Goal: Task Accomplishment & Management: Complete application form

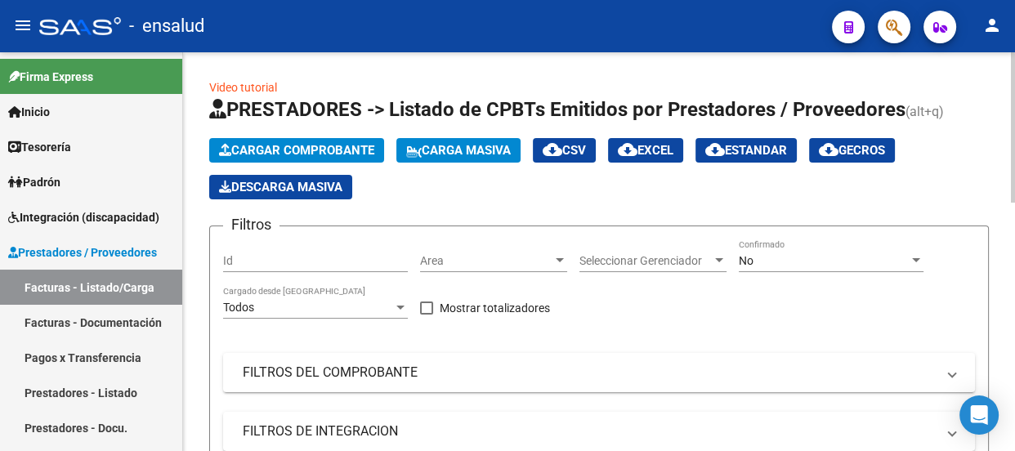
click at [300, 150] on span "Cargar Comprobante" at bounding box center [296, 150] width 155 height 15
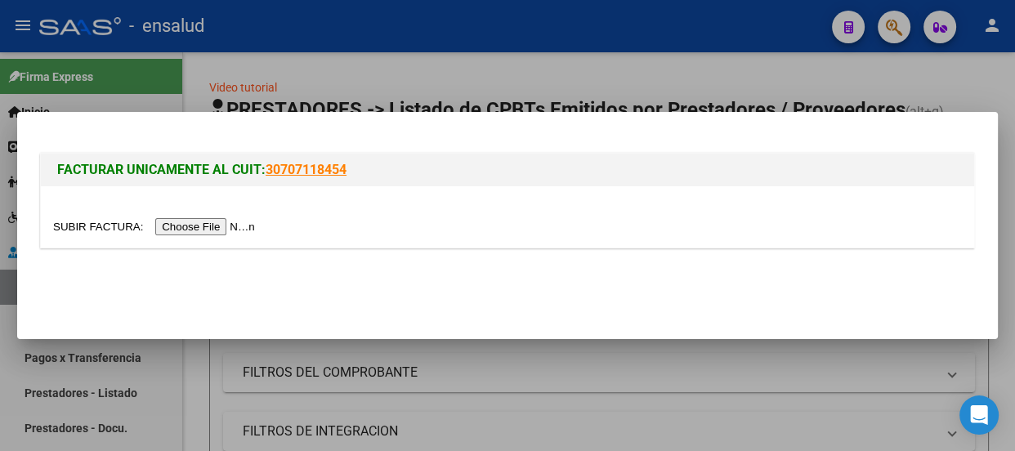
click at [184, 229] on input "file" at bounding box center [156, 226] width 207 height 17
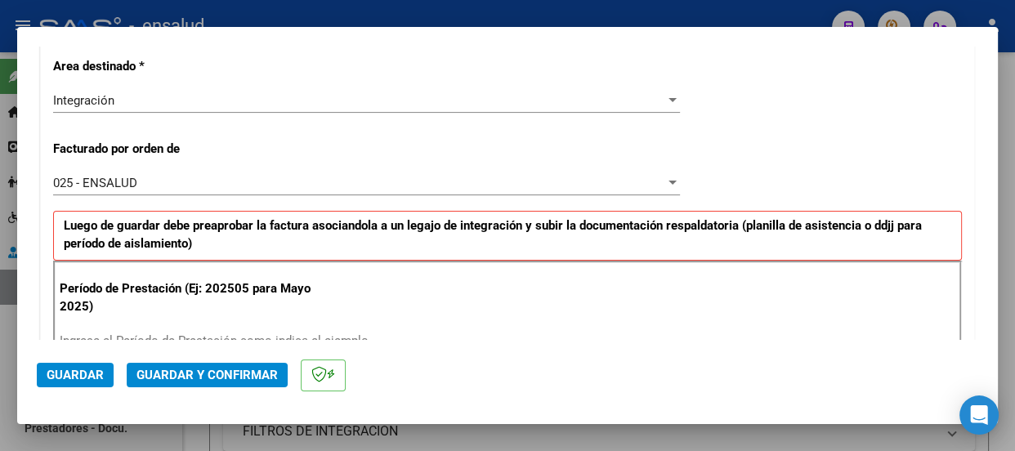
scroll to position [445, 0]
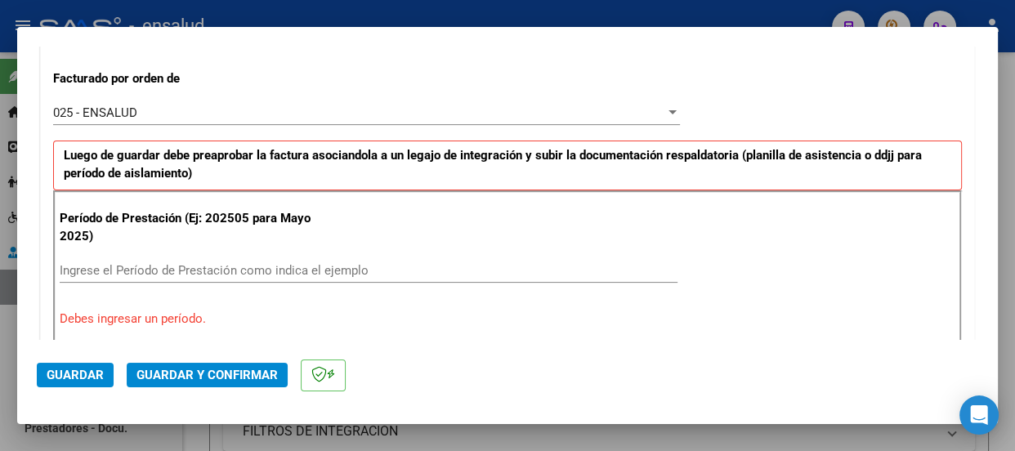
click at [131, 266] on input "Ingrese el Período de Prestación como indica el ejemplo" at bounding box center [369, 270] width 618 height 15
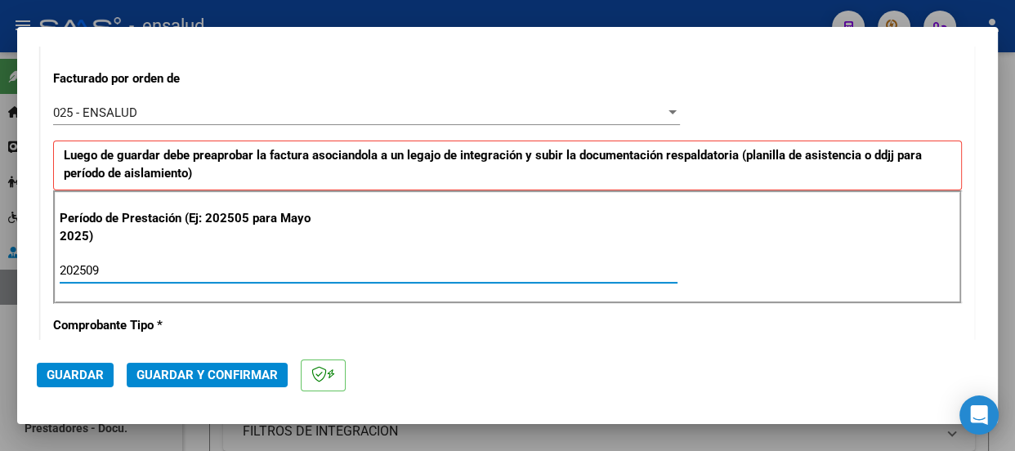
type input "202509"
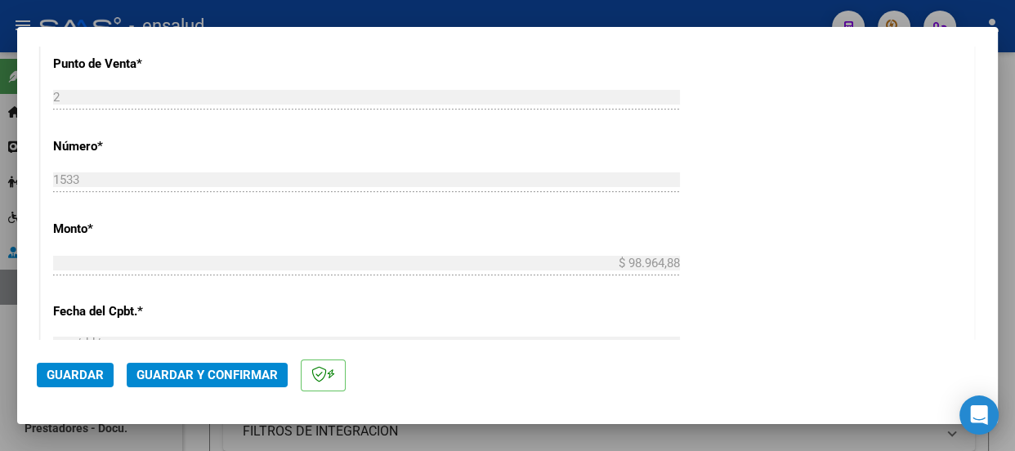
scroll to position [891, 0]
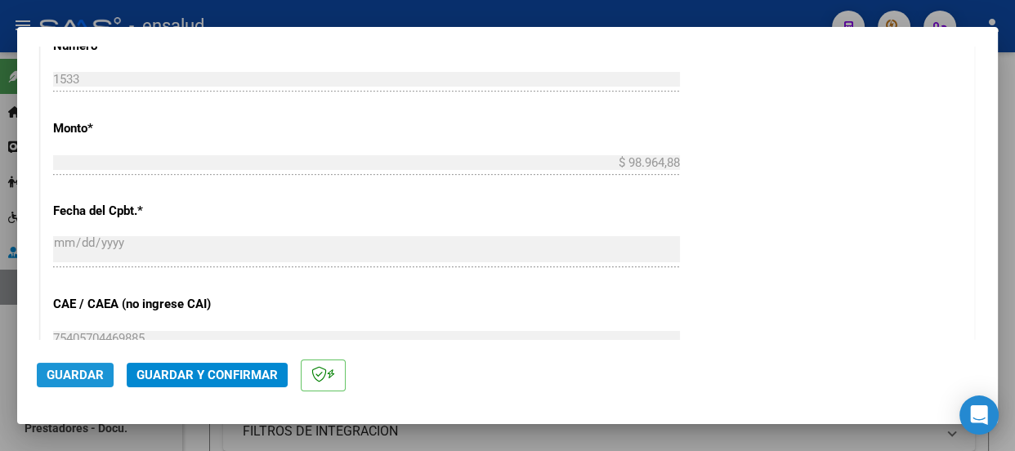
click at [80, 379] on span "Guardar" at bounding box center [75, 375] width 57 height 15
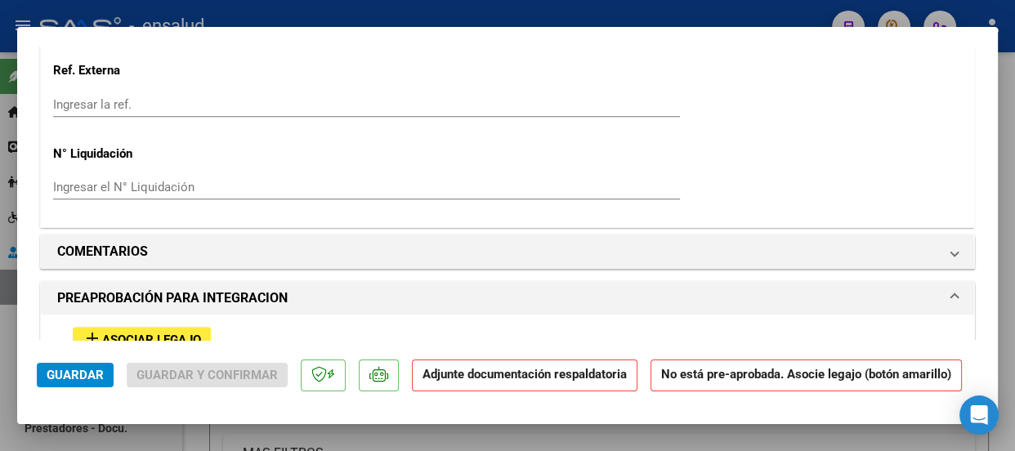
scroll to position [1560, 0]
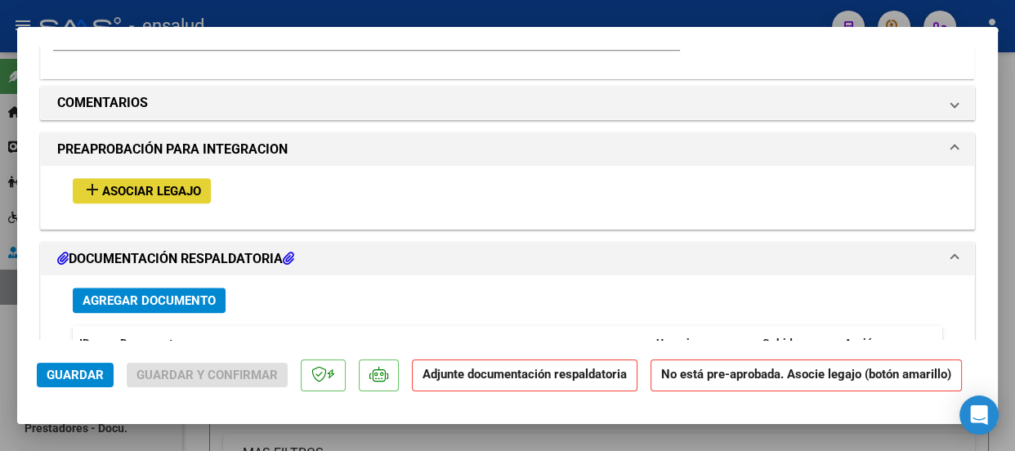
click at [149, 190] on span "Asociar Legajo" at bounding box center [151, 191] width 99 height 15
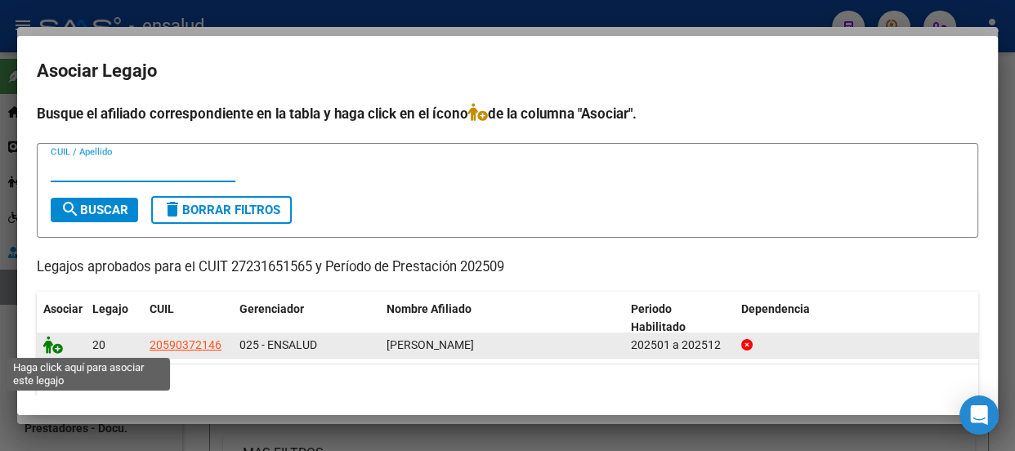
click at [57, 347] on icon at bounding box center [53, 345] width 20 height 18
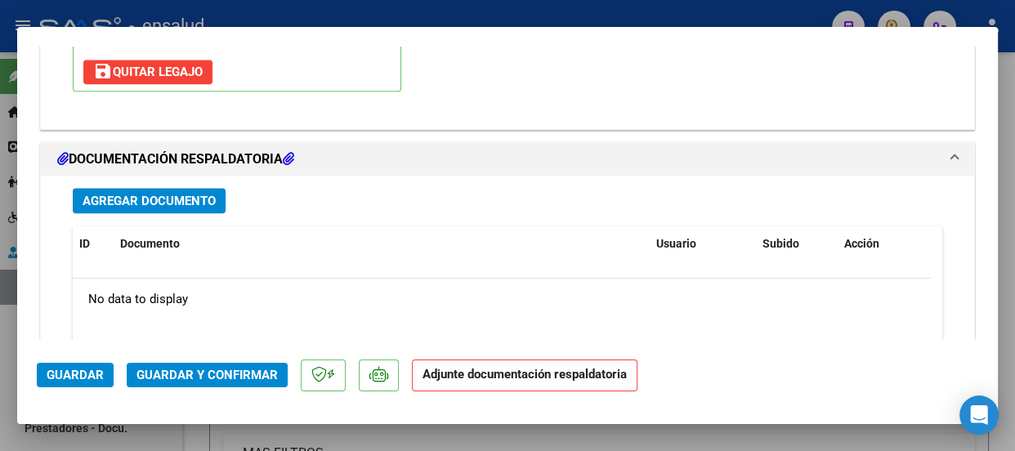
scroll to position [1900, 0]
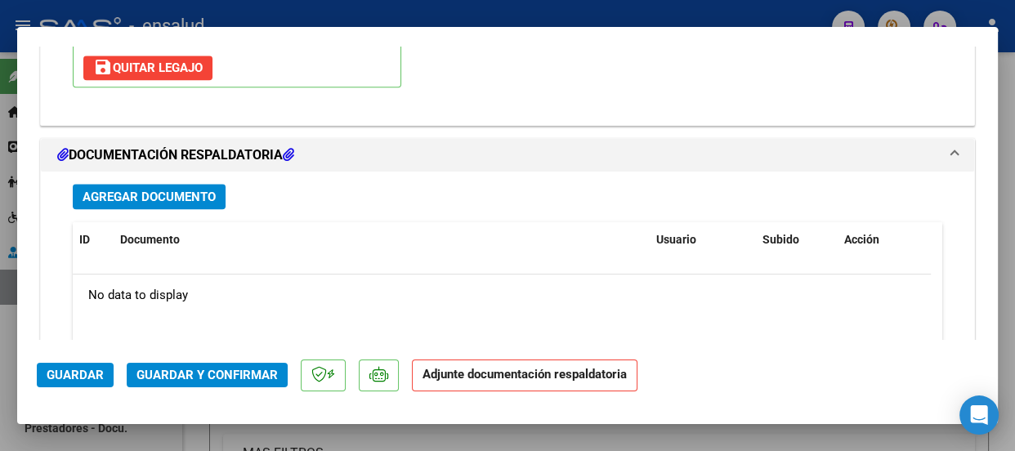
click at [173, 200] on span "Agregar Documento" at bounding box center [149, 197] width 133 height 15
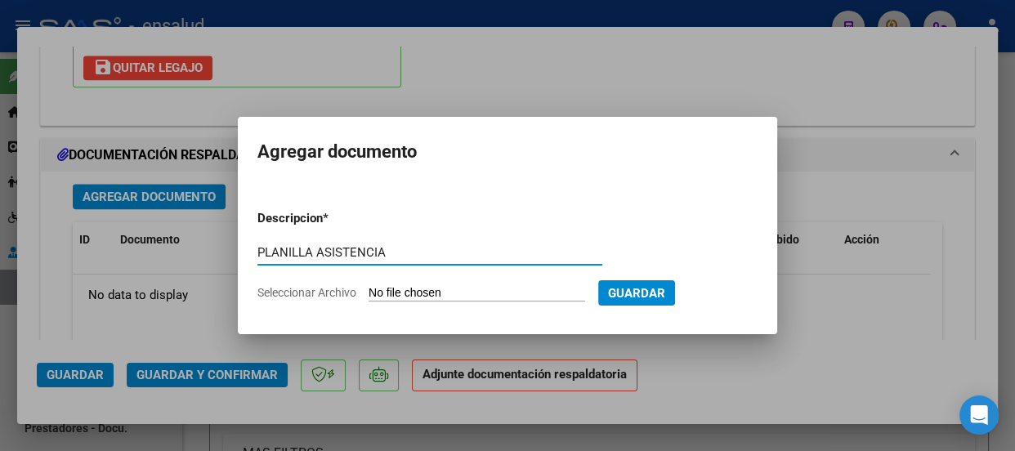
type input "PLANILLA ASISTENCIA"
click at [513, 293] on input "Seleccionar Archivo" at bounding box center [477, 294] width 217 height 16
type input "C:\fakepath\[PERSON_NAME] BELTRAN_202509_90_N_TORIELLI MARIANA_2-1533-PA.jpg"
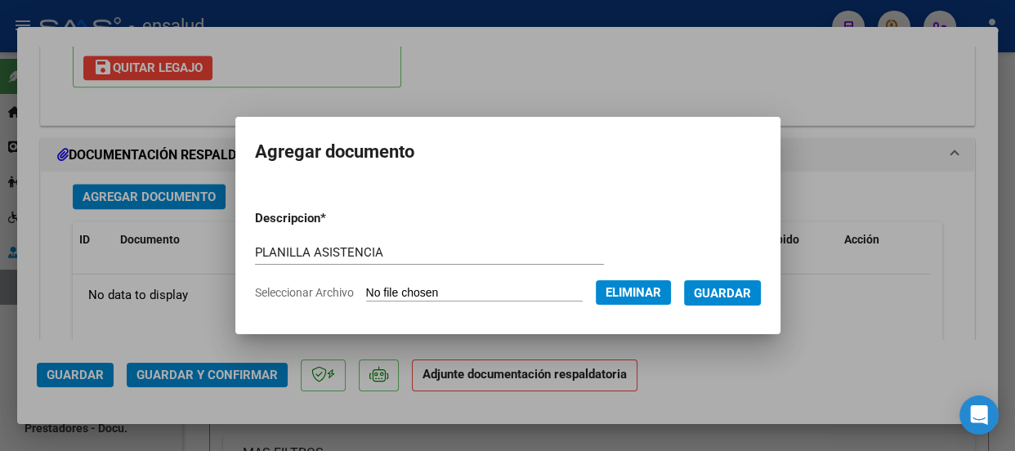
click at [737, 295] on span "Guardar" at bounding box center [722, 293] width 57 height 15
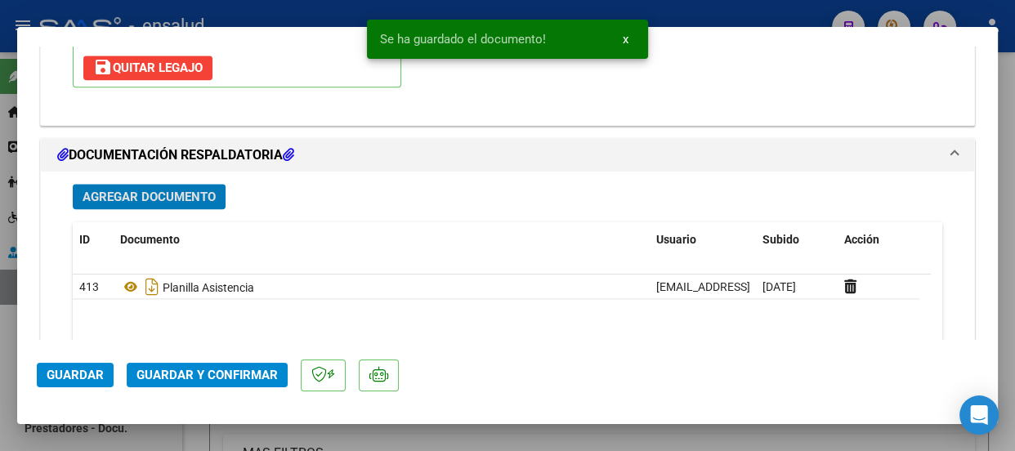
click at [192, 375] on span "Guardar y Confirmar" at bounding box center [207, 375] width 141 height 15
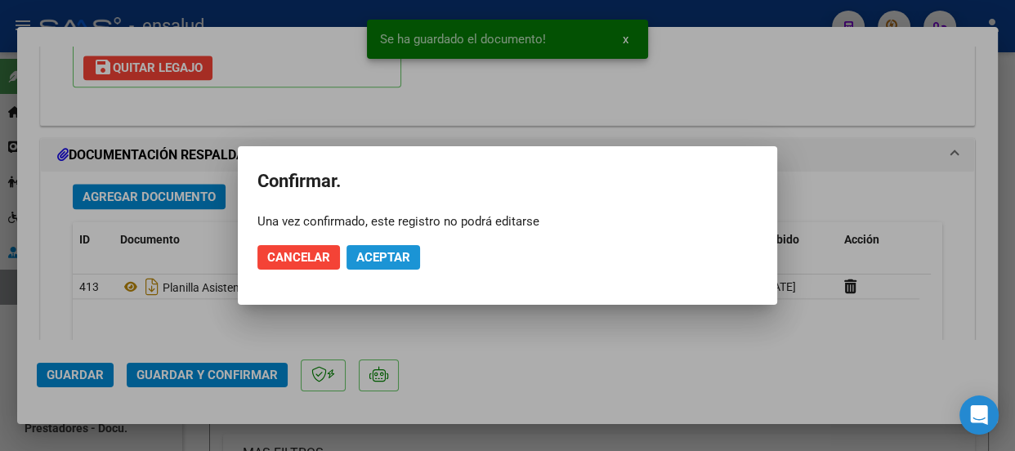
click at [389, 255] on span "Aceptar" at bounding box center [383, 257] width 54 height 15
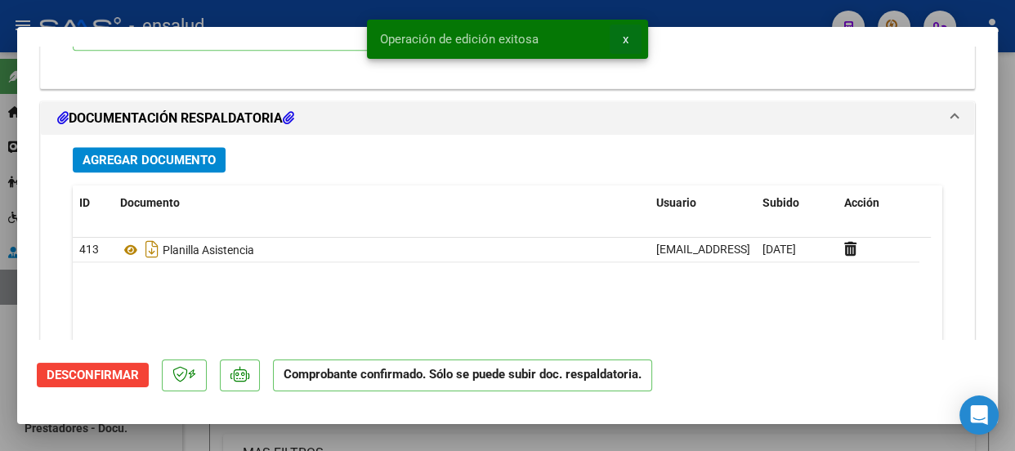
click at [625, 41] on span "x" at bounding box center [626, 39] width 6 height 15
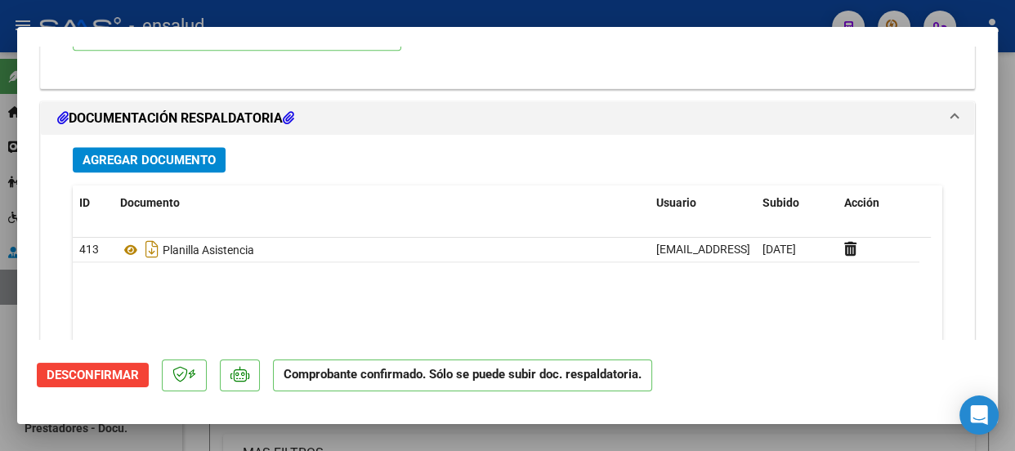
click at [584, 16] on div at bounding box center [507, 225] width 1015 height 451
type input "$ 0,00"
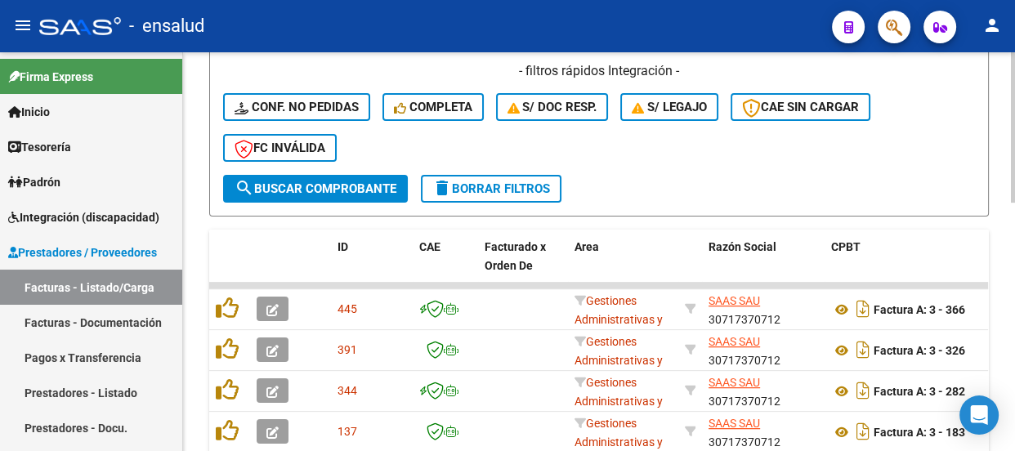
scroll to position [445, 0]
